Goal: Information Seeking & Learning: Learn about a topic

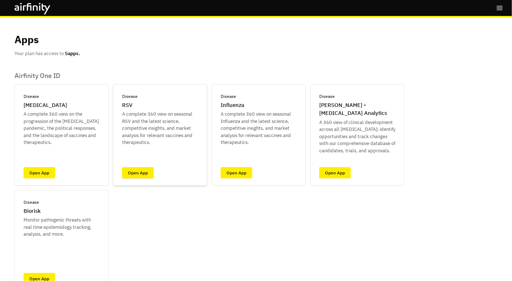
click at [135, 174] on link "Open App" at bounding box center [138, 172] width 32 height 11
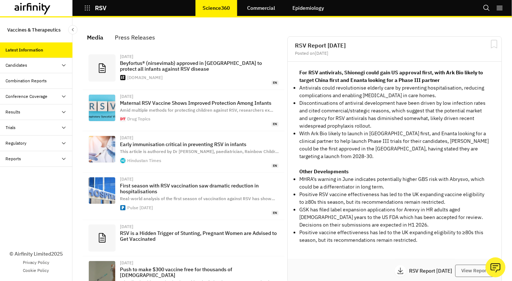
scroll to position [474, 211]
click at [15, 127] on div "Trials" at bounding box center [11, 127] width 10 height 7
click at [14, 146] on div "All Data" at bounding box center [36, 143] width 72 height 16
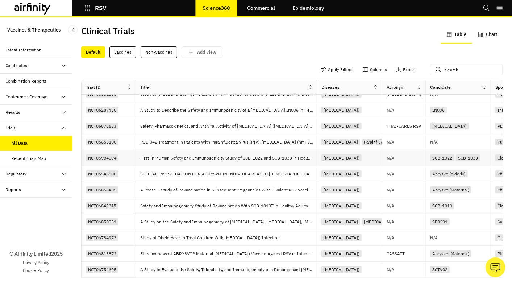
scroll to position [80, 0]
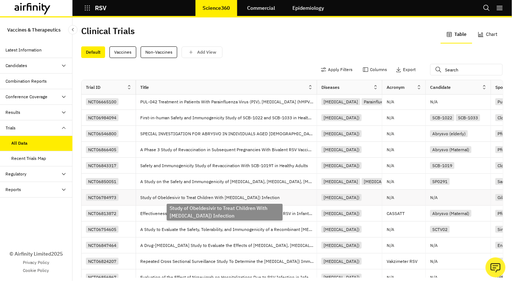
click at [192, 196] on p "Study of Obeldesivir to Treat Children With Respiratory Syncytial Virus (RSV) I…" at bounding box center [211, 197] width 142 height 7
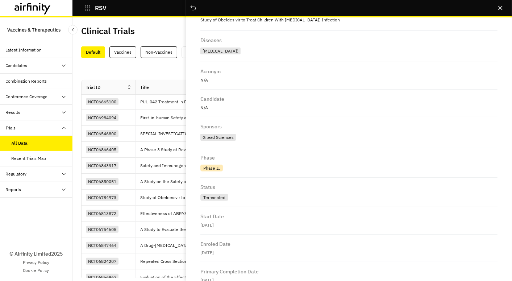
scroll to position [0, 0]
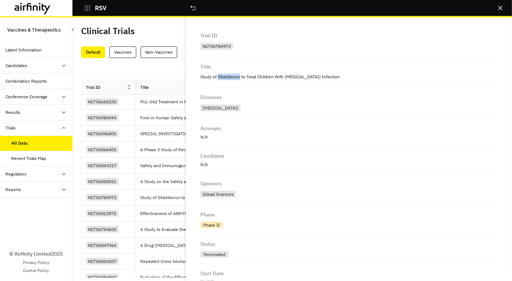
drag, startPoint x: 217, startPoint y: 76, endPoint x: 239, endPoint y: 77, distance: 21.7
click at [239, 77] on p "Study of Obeldesivir to Treat Children With Respiratory Syncytial Virus (RSV) I…" at bounding box center [348, 76] width 297 height 9
drag, startPoint x: 239, startPoint y: 77, endPoint x: 235, endPoint y: 77, distance: 4.4
click at [500, 8] on icon "Close" at bounding box center [500, 8] width 4 height 4
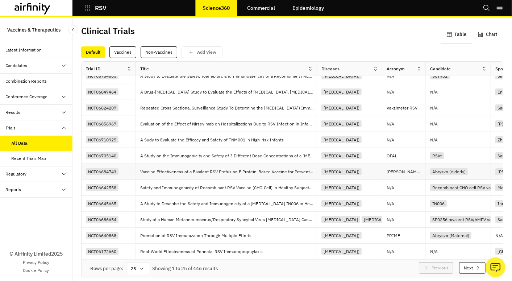
scroll to position [18, 0]
click at [130, 262] on div "25" at bounding box center [137, 268] width 23 height 13
click at [142, 163] on div "100" at bounding box center [137, 161] width 21 height 16
